Goal: Transaction & Acquisition: Book appointment/travel/reservation

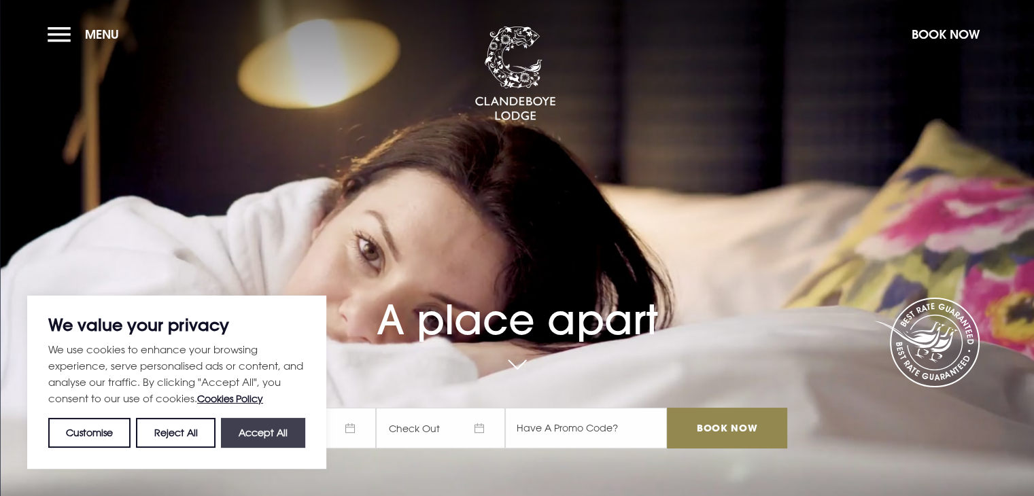
click at [291, 428] on button "Accept All" at bounding box center [263, 433] width 84 height 30
checkbox input "true"
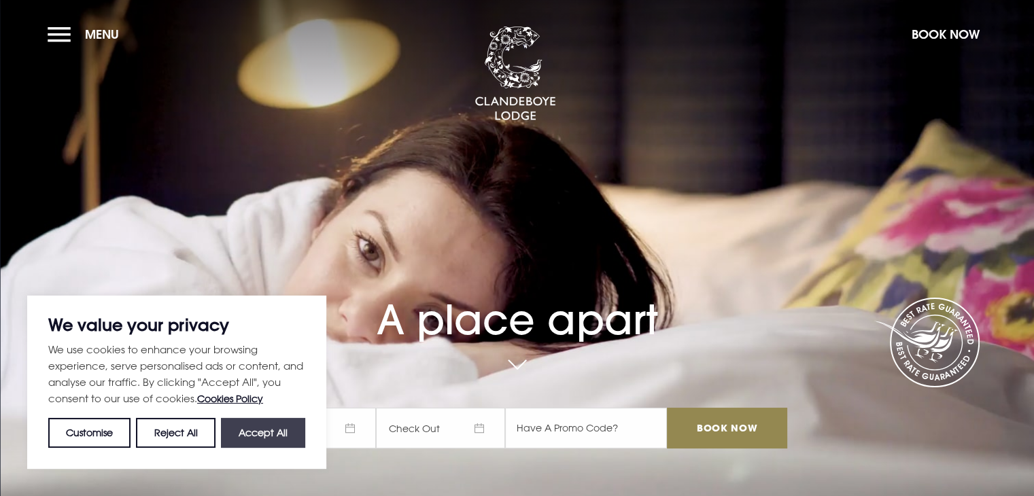
checkbox input "true"
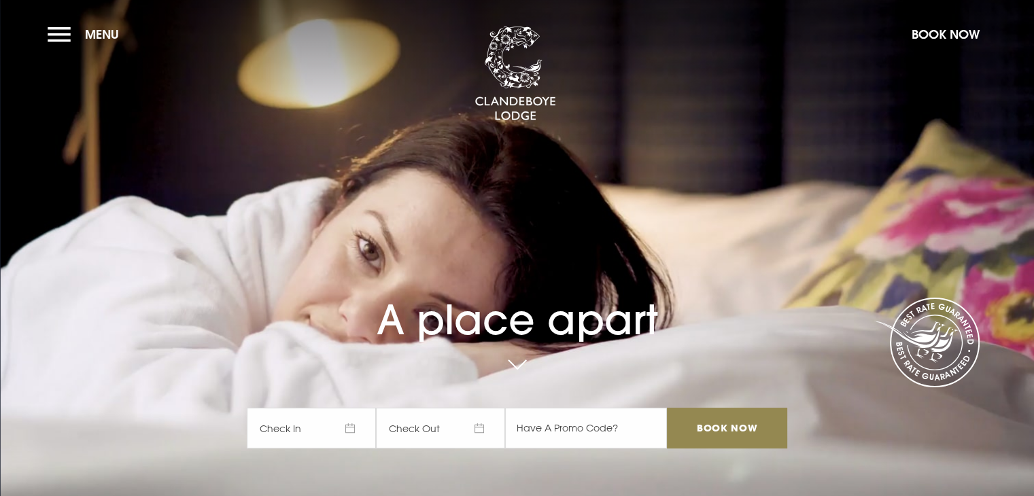
click at [318, 430] on span "Check In" at bounding box center [311, 428] width 129 height 41
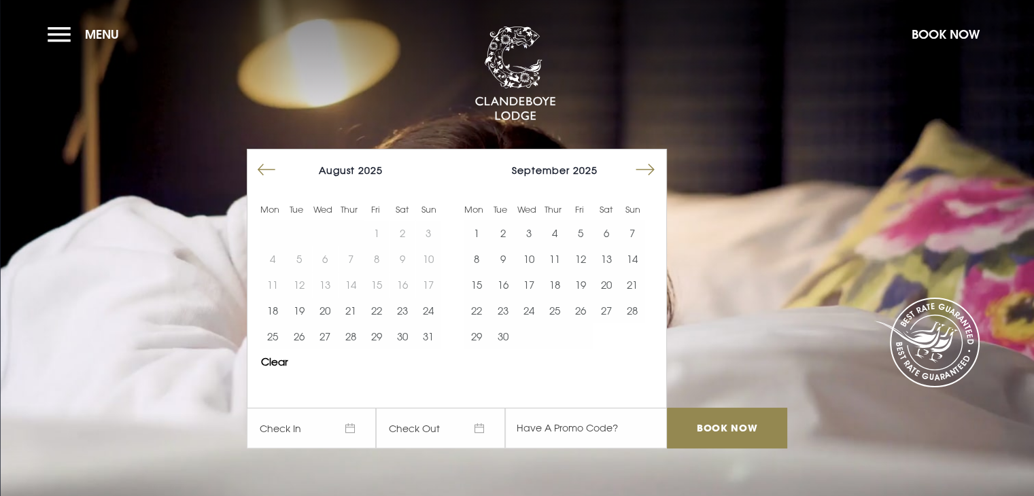
click at [655, 170] on button "Move forward to switch to the next month." at bounding box center [645, 170] width 26 height 26
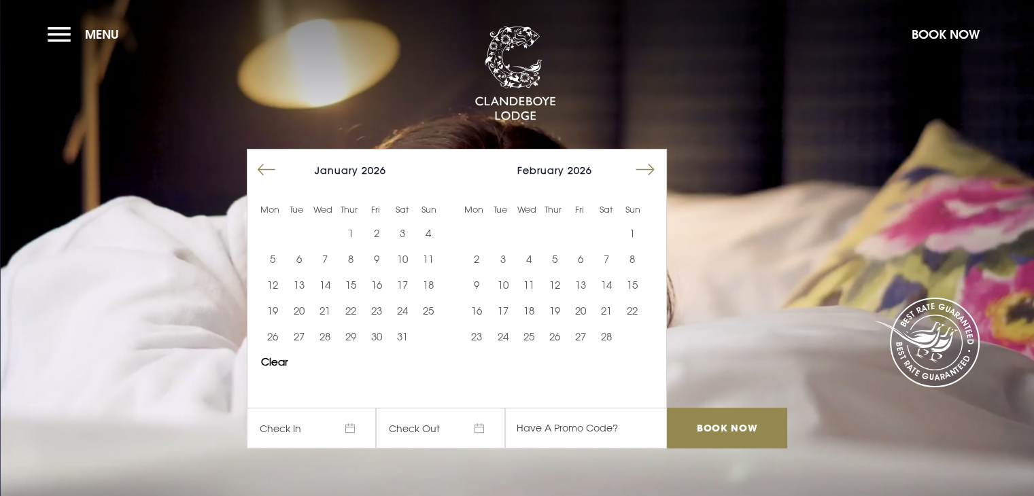
click at [655, 170] on button "Move forward to switch to the next month." at bounding box center [645, 170] width 26 height 26
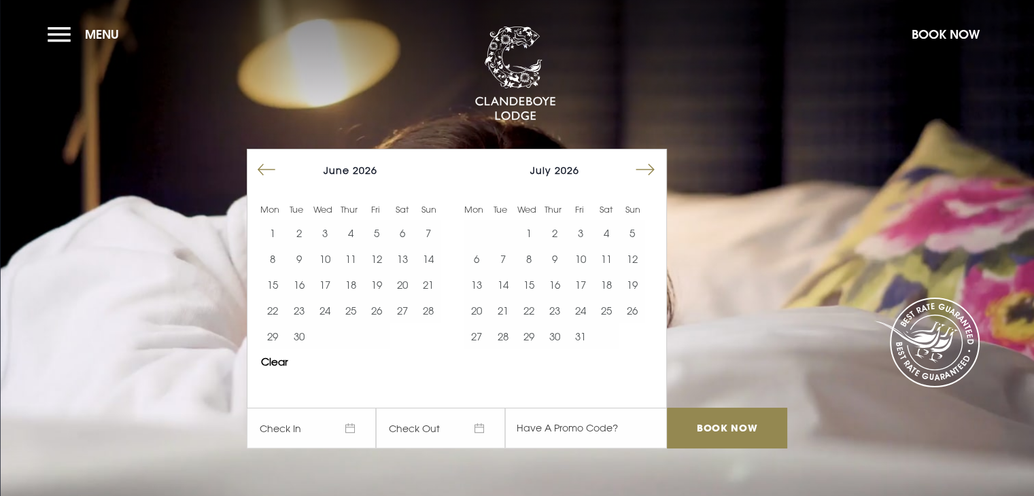
click at [655, 170] on button "Move forward to switch to the next month." at bounding box center [645, 170] width 26 height 26
click at [561, 283] on button "13" at bounding box center [555, 285] width 26 height 26
click at [632, 283] on button "16" at bounding box center [632, 285] width 26 height 26
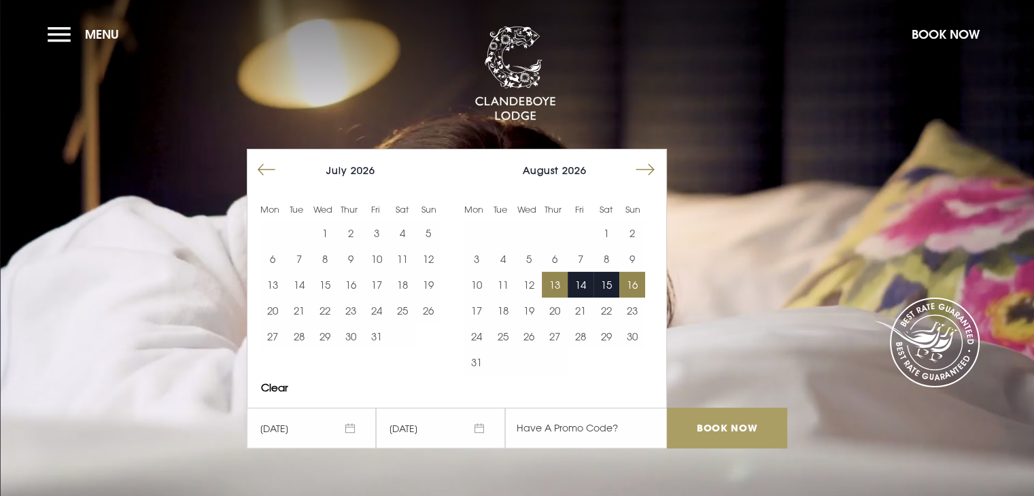
click at [712, 424] on input "Book Now" at bounding box center [727, 428] width 120 height 41
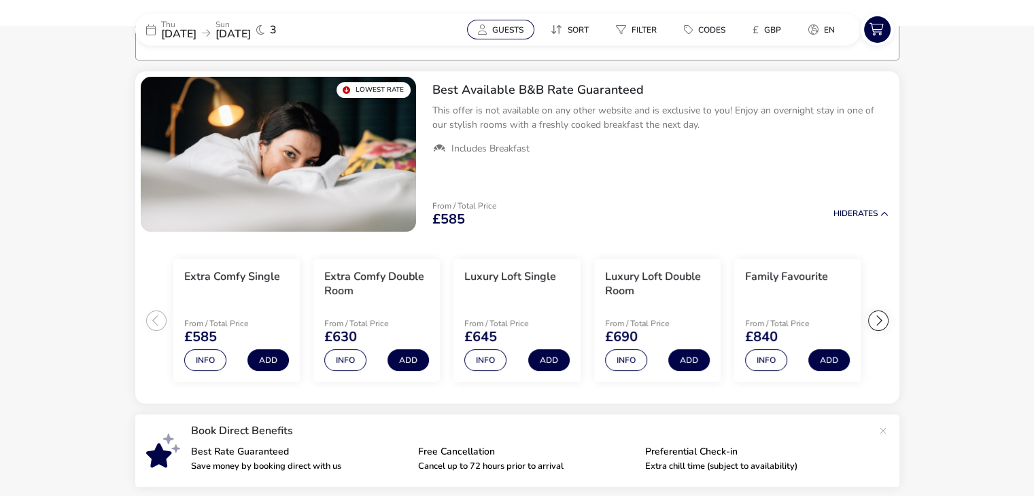
scroll to position [111, 0]
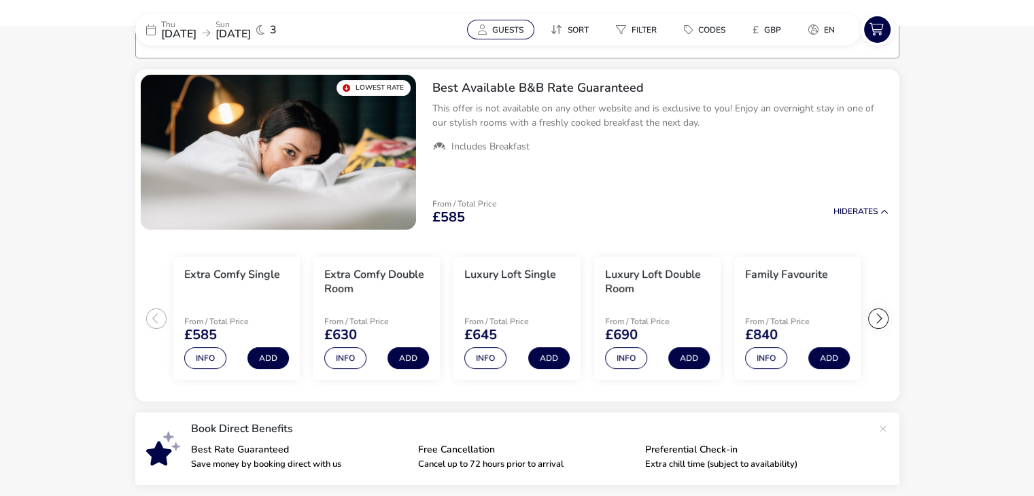
click at [497, 24] on span "Guests" at bounding box center [507, 29] width 31 height 11
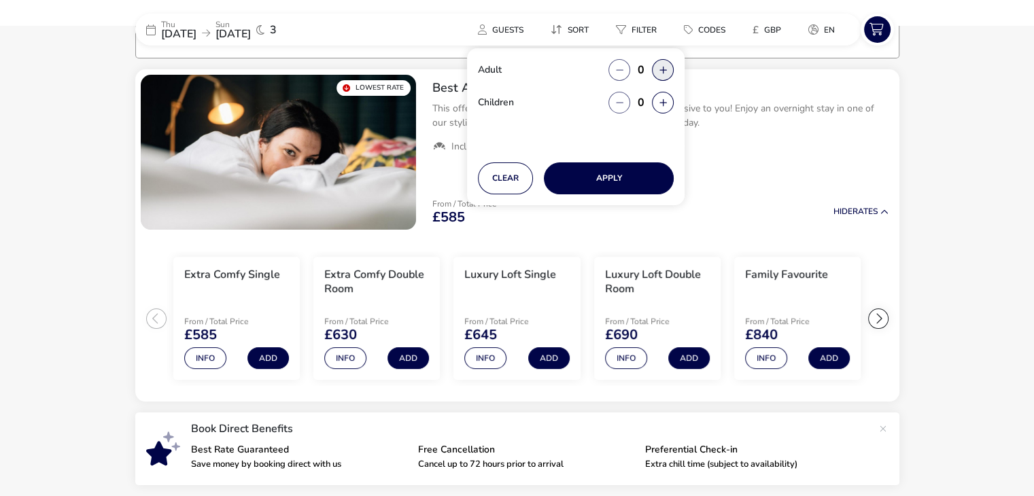
click at [662, 66] on button "button" at bounding box center [663, 70] width 22 height 22
click at [663, 67] on span "button" at bounding box center [663, 67] width 0 height 0
type input "2"
click at [663, 100] on button "button" at bounding box center [663, 103] width 22 height 22
click at [663, 101] on span "button" at bounding box center [663, 101] width 0 height 0
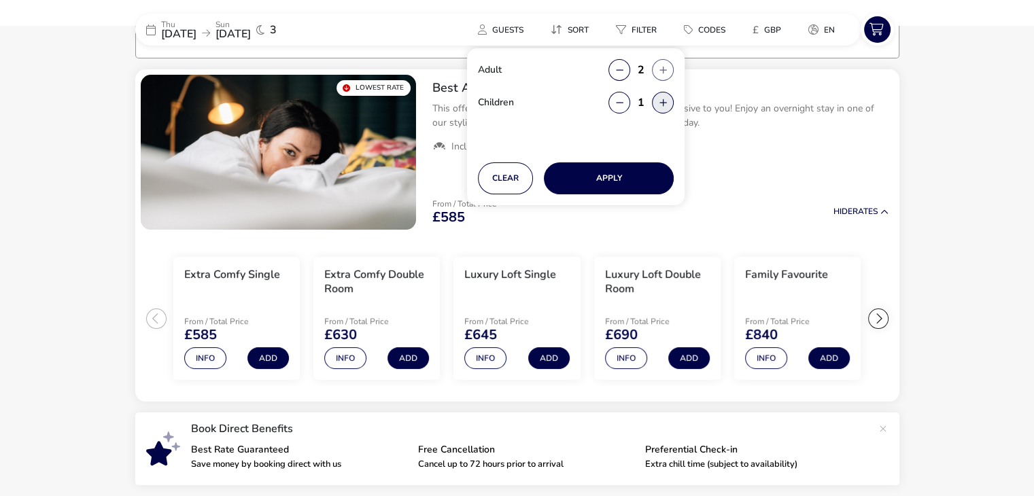
type input "2"
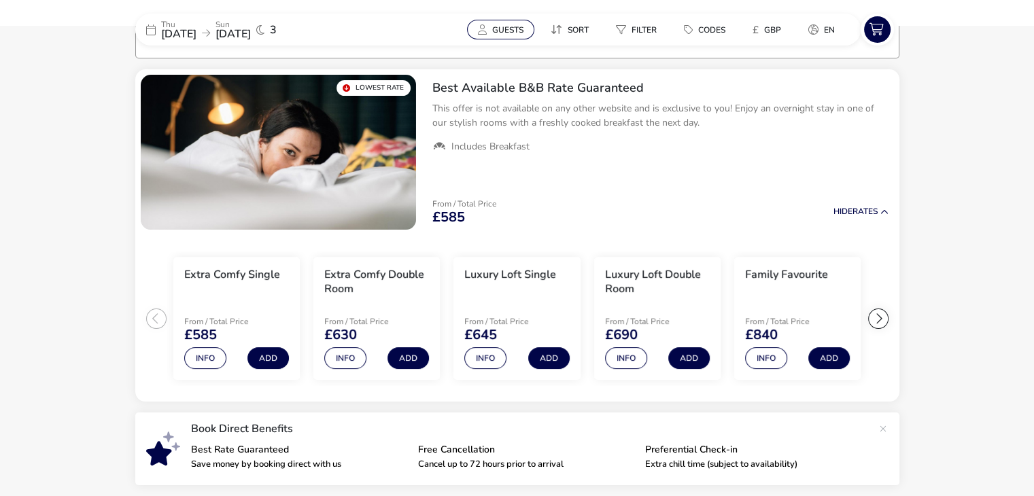
click at [495, 28] on span "Guests" at bounding box center [507, 29] width 31 height 11
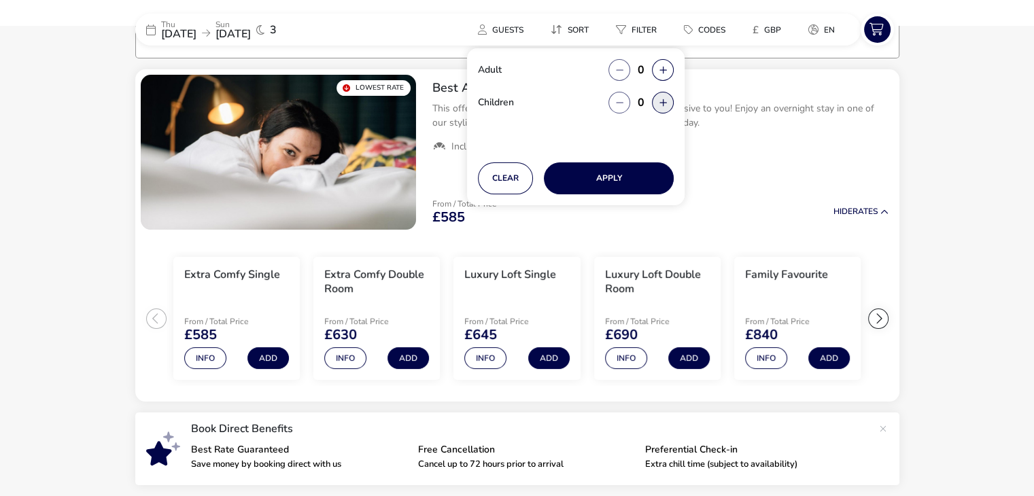
click at [656, 103] on button "button" at bounding box center [663, 103] width 22 height 22
drag, startPoint x: 656, startPoint y: 103, endPoint x: 657, endPoint y: 90, distance: 12.9
click at [657, 104] on span "button" at bounding box center [657, 104] width 0 height 0
type input "2"
click at [658, 73] on button "button" at bounding box center [663, 70] width 22 height 22
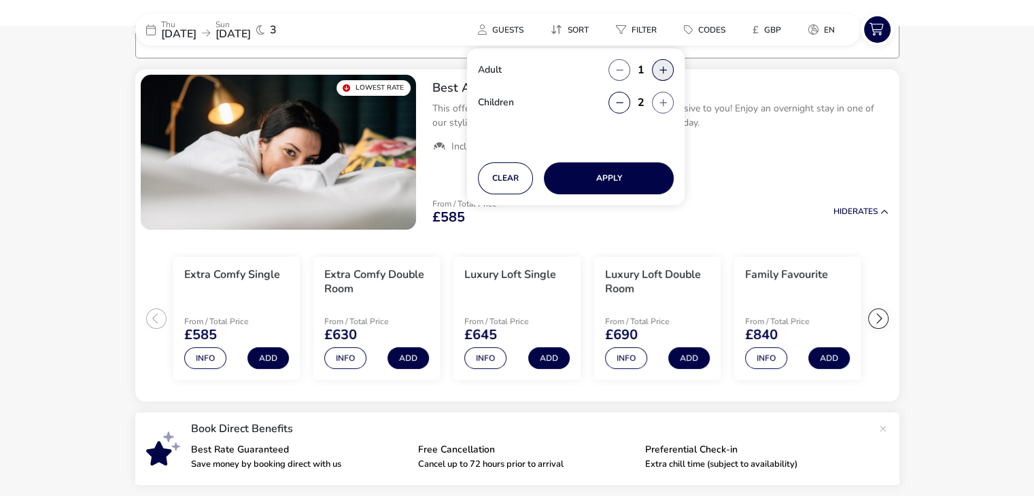
click at [659, 73] on span "button" at bounding box center [659, 73] width 0 height 0
type input "2"
click at [642, 183] on button "Apply" at bounding box center [609, 178] width 130 height 32
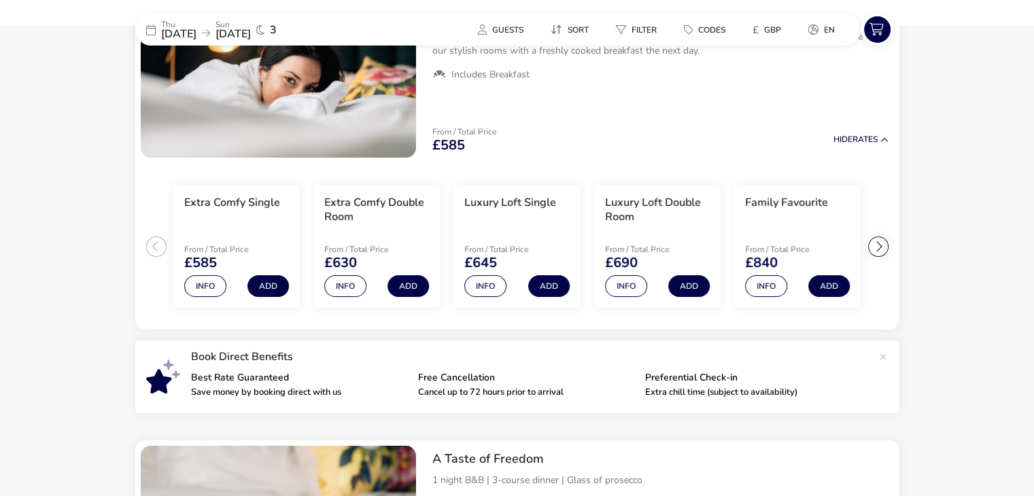
scroll to position [0, 0]
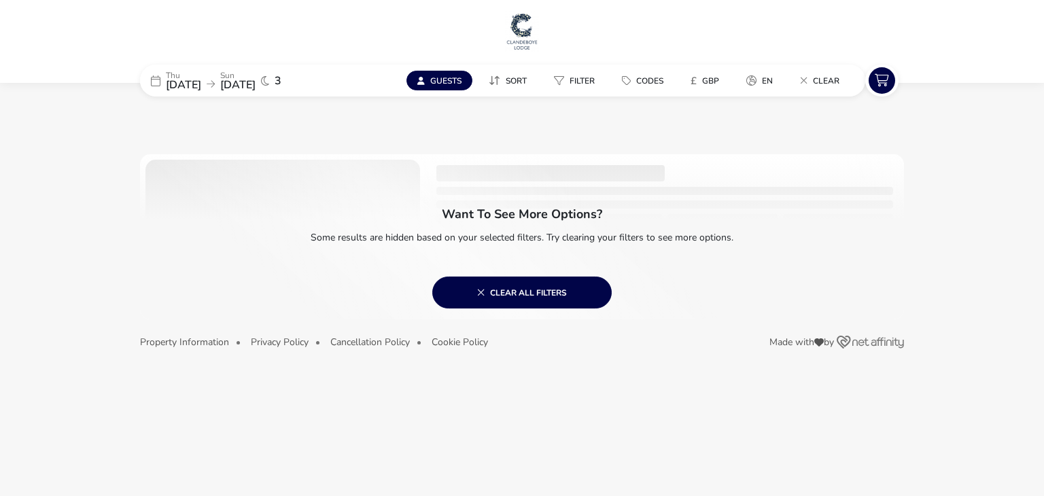
click at [440, 80] on span "Guests" at bounding box center [445, 80] width 31 height 11
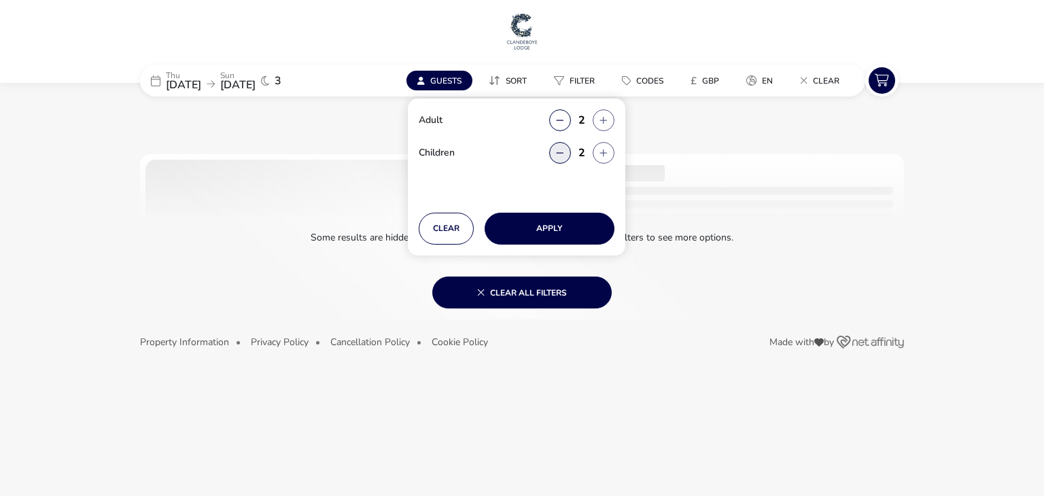
click at [555, 161] on button "button" at bounding box center [560, 153] width 22 height 22
type input "1"
click at [552, 228] on button "Apply" at bounding box center [550, 229] width 130 height 32
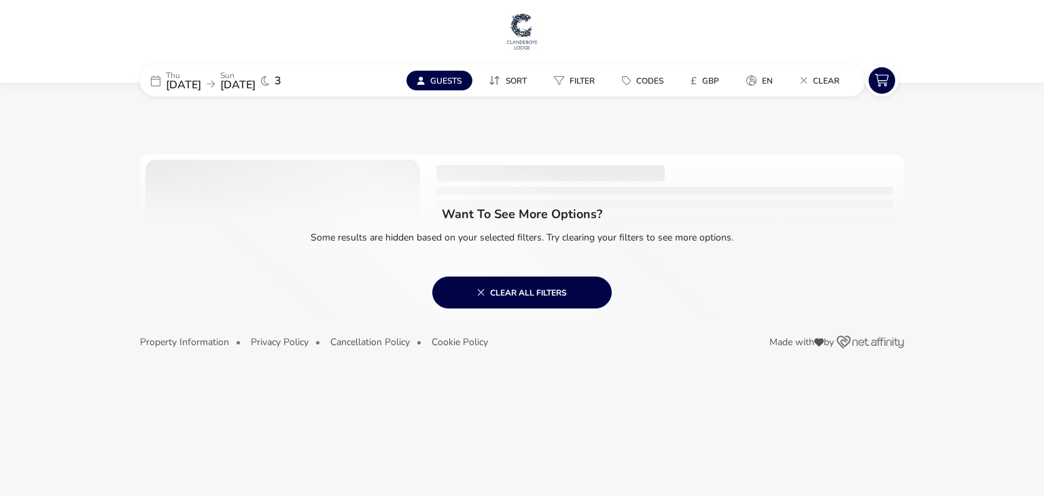
click at [438, 76] on span "Guests" at bounding box center [445, 80] width 31 height 11
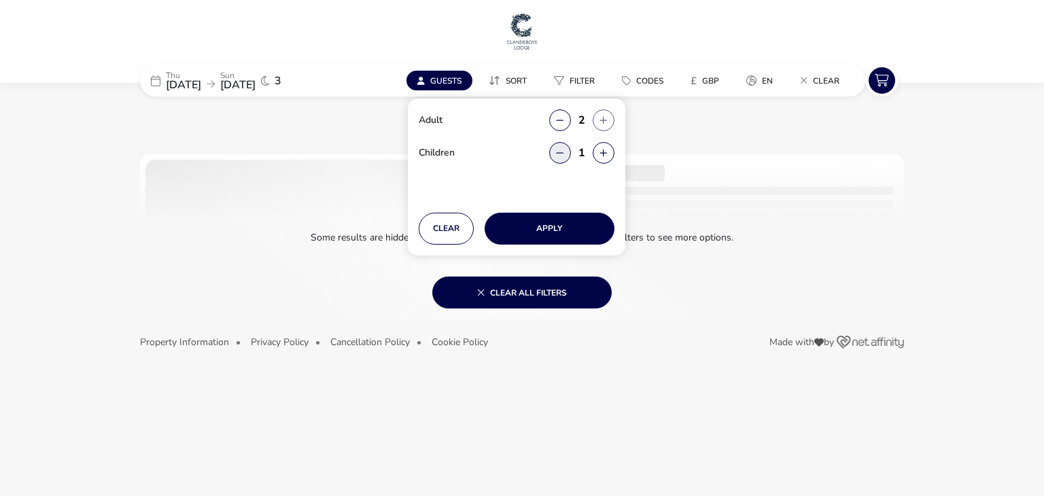
click at [559, 153] on button "button" at bounding box center [560, 153] width 22 height 22
type input "0"
click at [551, 237] on button "Apply" at bounding box center [550, 229] width 130 height 32
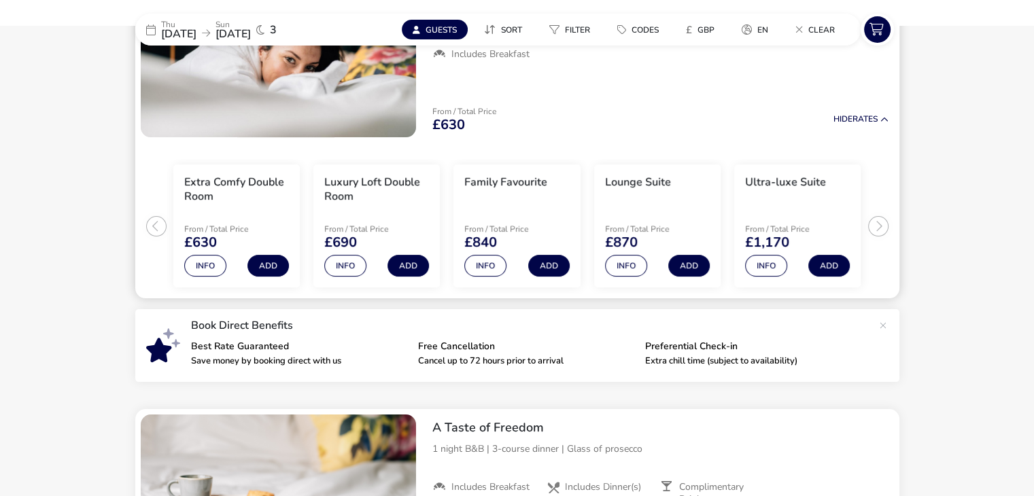
scroll to position [204, 0]
click at [487, 268] on button "Info" at bounding box center [485, 265] width 42 height 22
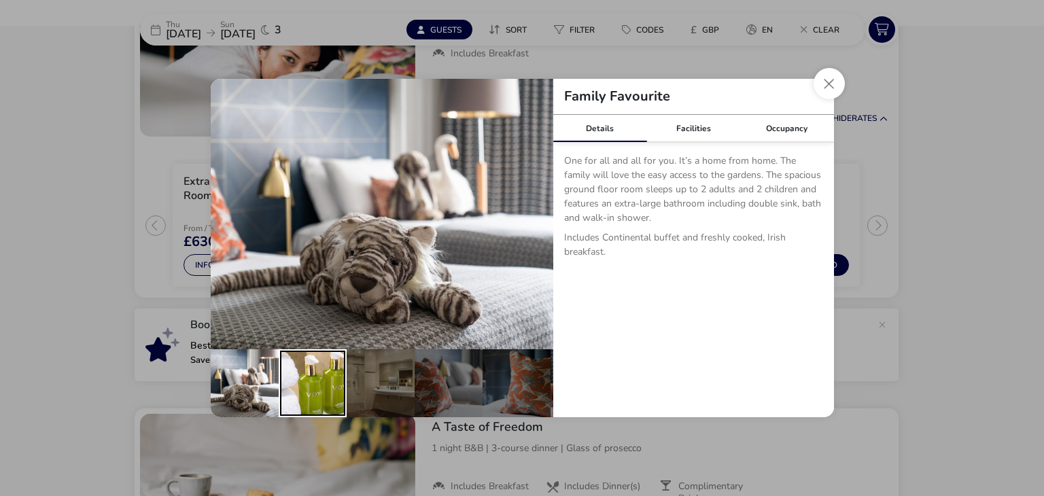
click at [321, 373] on div "details" at bounding box center [313, 383] width 68 height 68
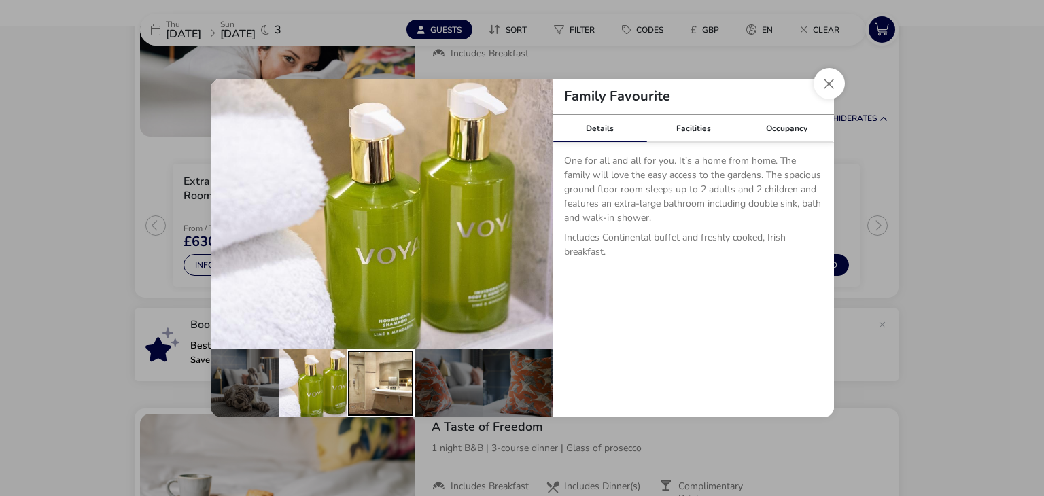
click at [399, 371] on div "details" at bounding box center [381, 383] width 68 height 68
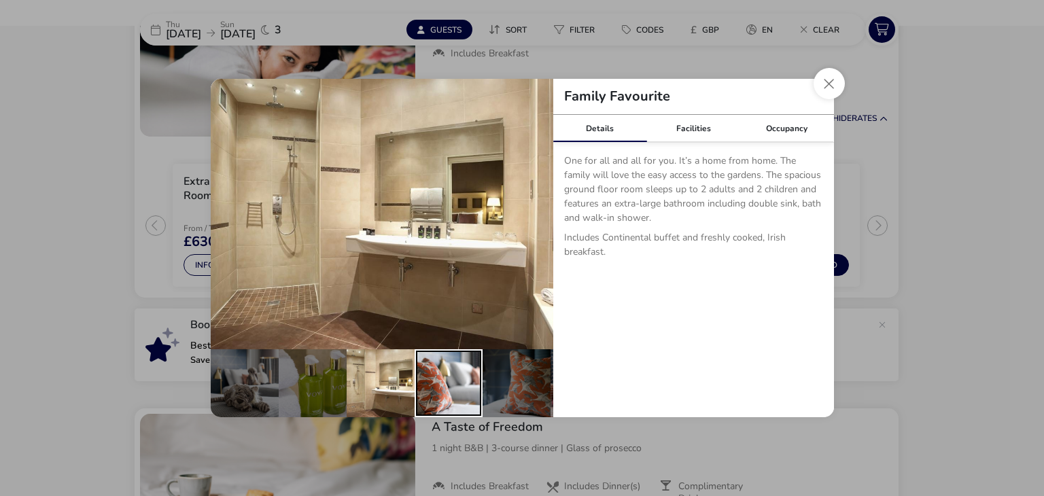
click at [449, 373] on div "details" at bounding box center [449, 383] width 68 height 68
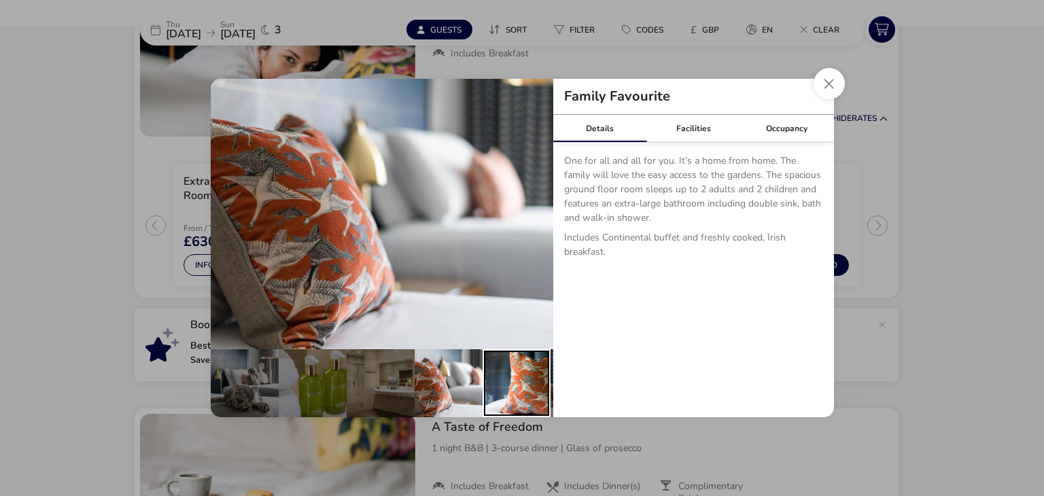
click at [509, 381] on div "details" at bounding box center [517, 383] width 68 height 68
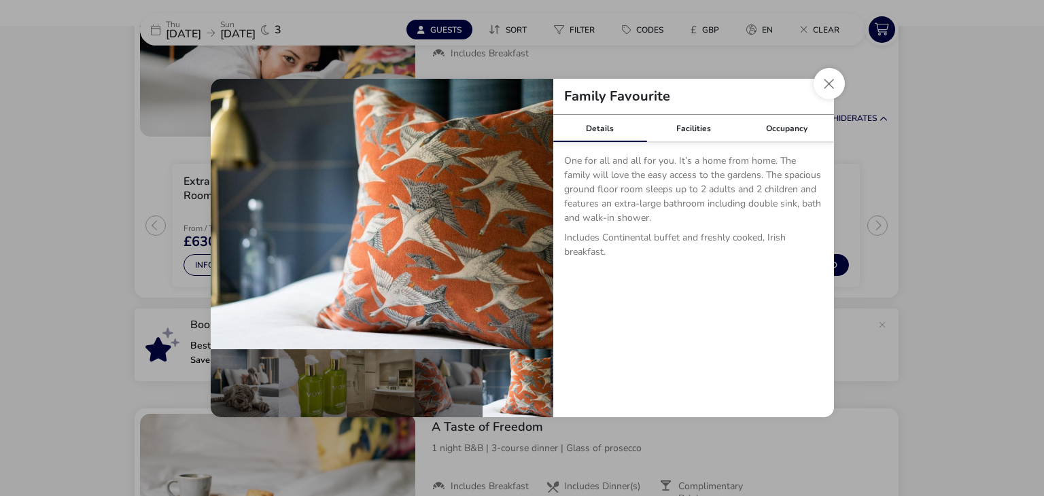
click at [842, 321] on div "Family Favourite Details Facilities Occupancy One for all and all for you. It’s…" at bounding box center [522, 248] width 645 height 360
click at [833, 78] on button "Close dialog" at bounding box center [829, 83] width 31 height 31
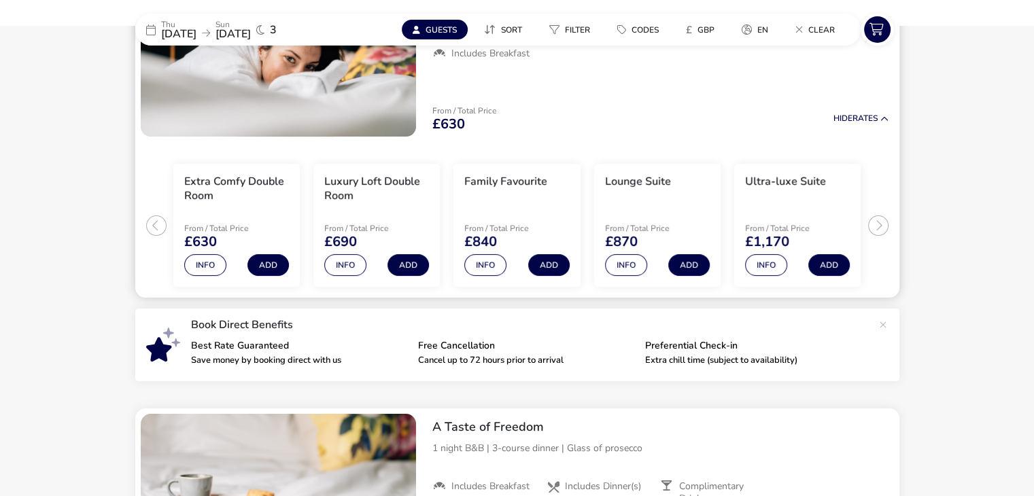
click at [875, 223] on ul "Extra Comfy Double Room From / Total Price £630 Info Add Luxury Loft Double Roo…" at bounding box center [517, 220] width 764 height 156
click at [878, 225] on ul "Extra Comfy Double Room From / Total Price £630 Info Add Luxury Loft Double Roo…" at bounding box center [517, 220] width 764 height 156
click at [879, 225] on ul "Extra Comfy Double Room From / Total Price £630 Info Add Luxury Loft Double Roo…" at bounding box center [517, 220] width 764 height 156
click at [816, 199] on div "Ultra-luxe Suite" at bounding box center [785, 192] width 81 height 34
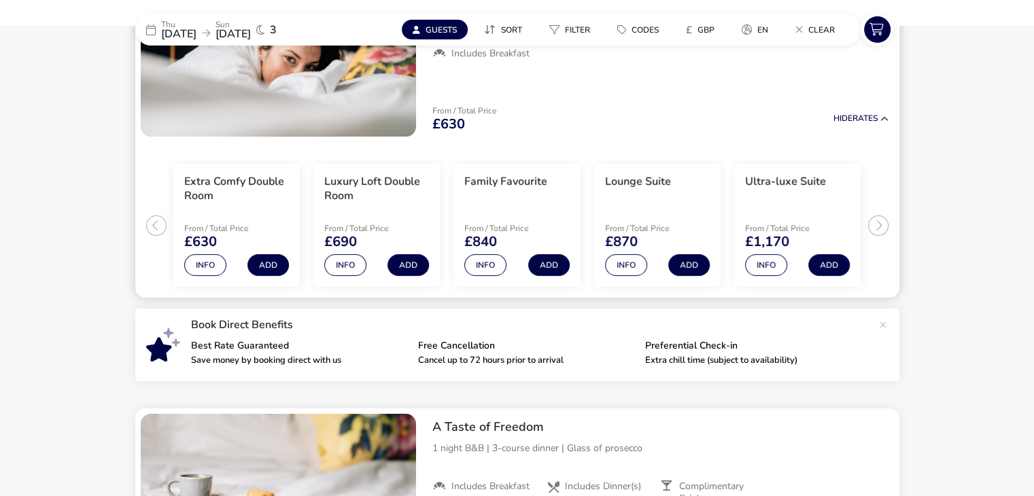
click at [776, 177] on h3 "Ultra-luxe Suite" at bounding box center [785, 182] width 81 height 14
click at [759, 263] on button "Info" at bounding box center [766, 265] width 42 height 22
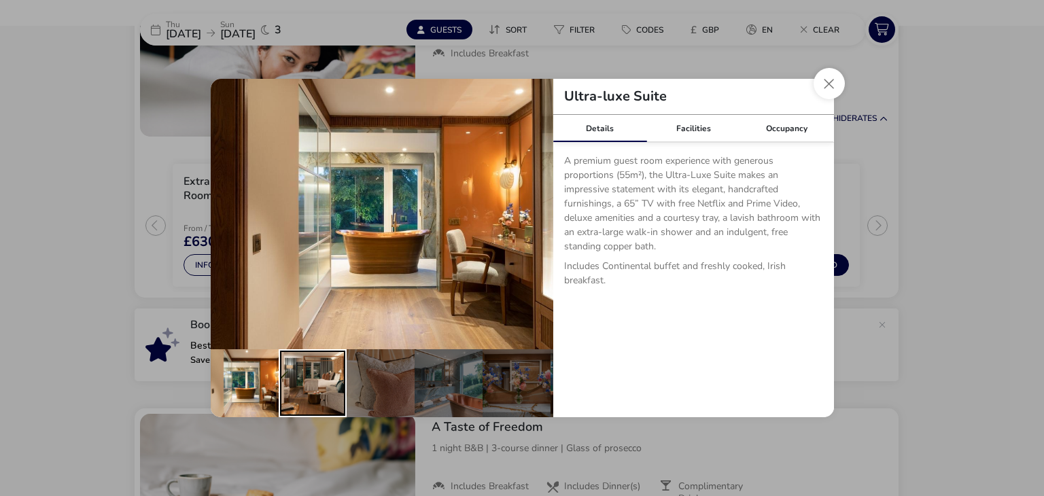
click at [312, 375] on div "details" at bounding box center [313, 383] width 68 height 68
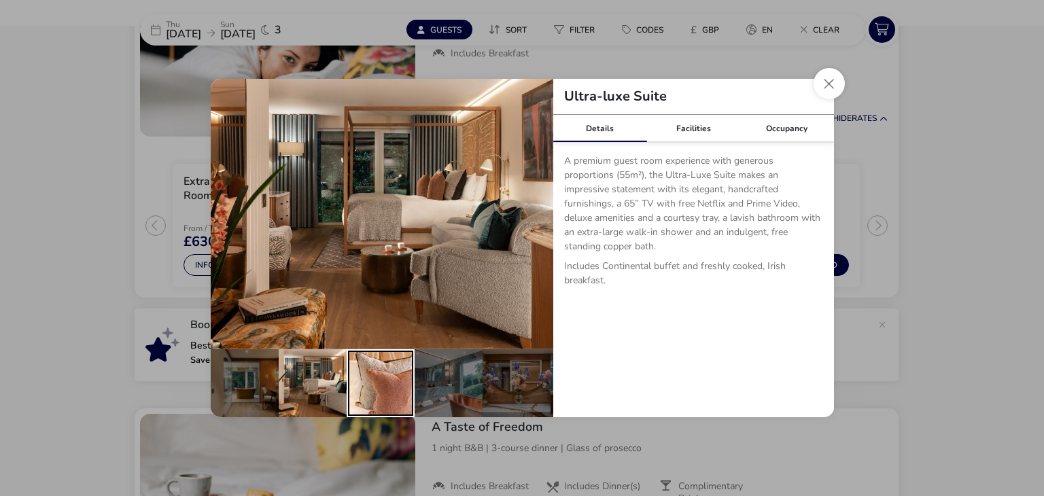
click at [375, 378] on div "details" at bounding box center [381, 383] width 68 height 68
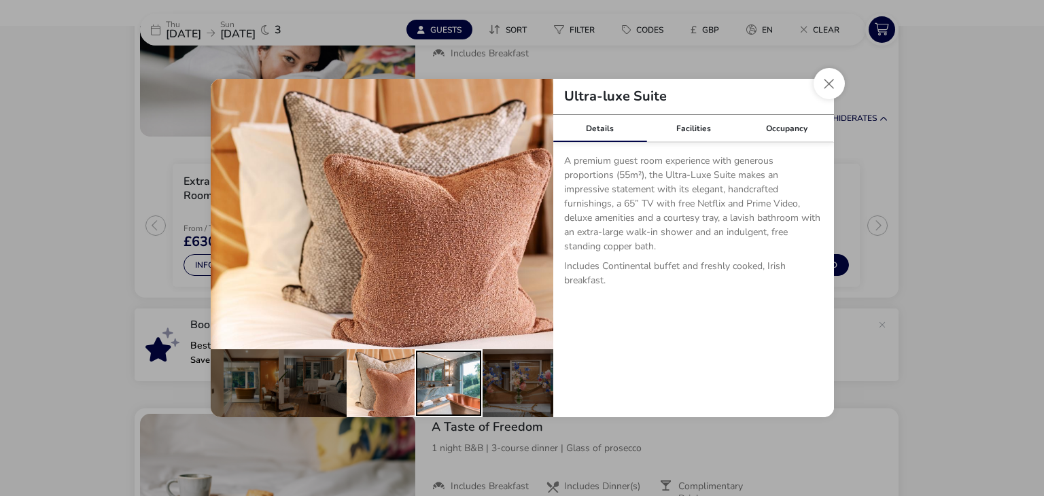
click at [452, 387] on div "details" at bounding box center [449, 383] width 68 height 68
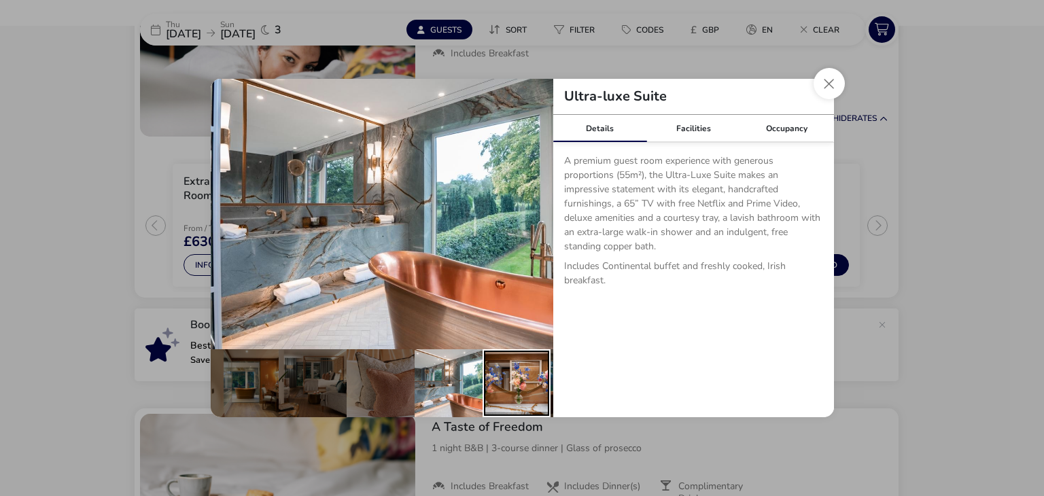
click at [521, 387] on div "details" at bounding box center [517, 383] width 68 height 68
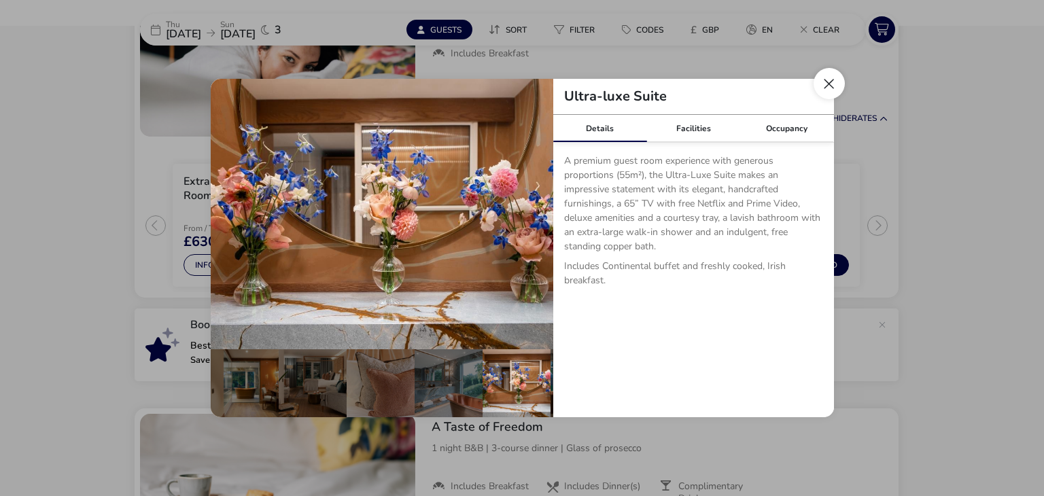
click at [831, 81] on button "Close dialog" at bounding box center [829, 83] width 31 height 31
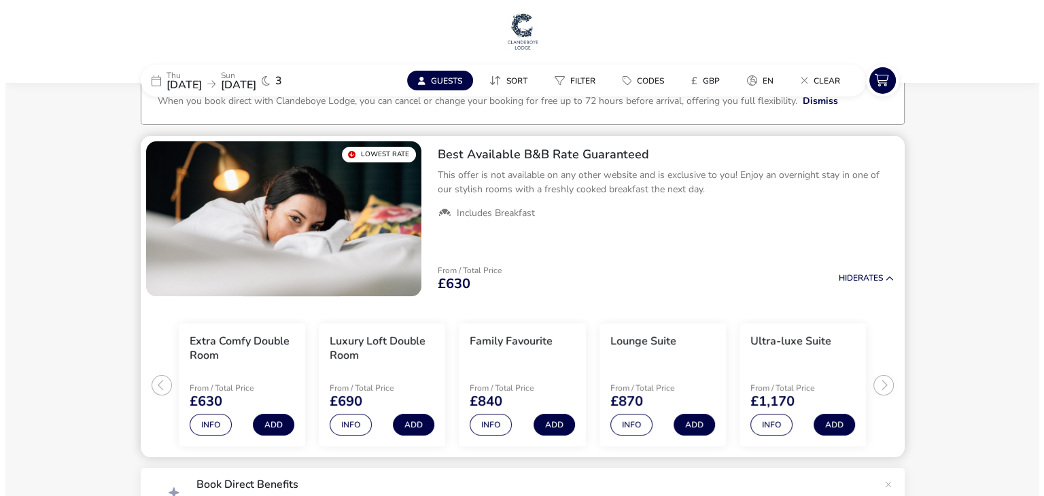
scroll to position [68, 0]
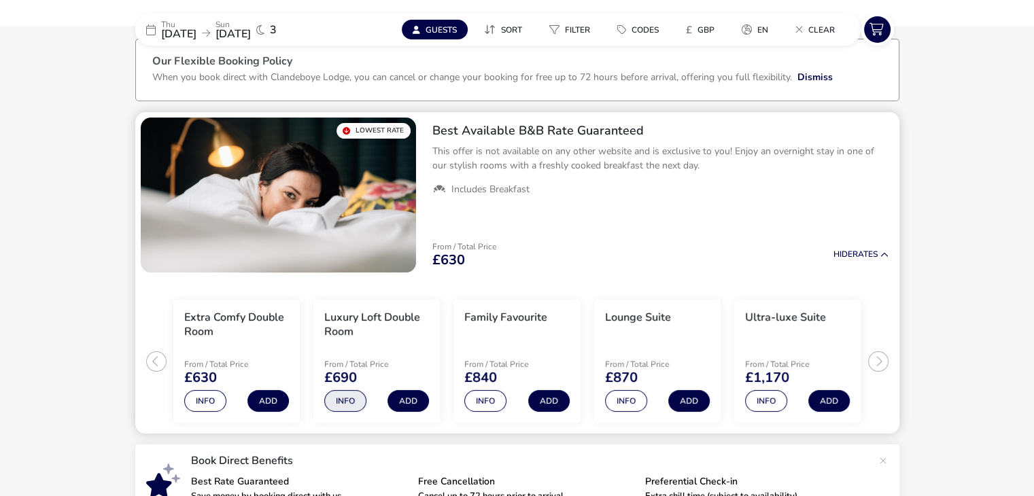
click at [341, 402] on button "Info" at bounding box center [345, 401] width 42 height 22
click at [362, 403] on button "Info" at bounding box center [345, 401] width 42 height 22
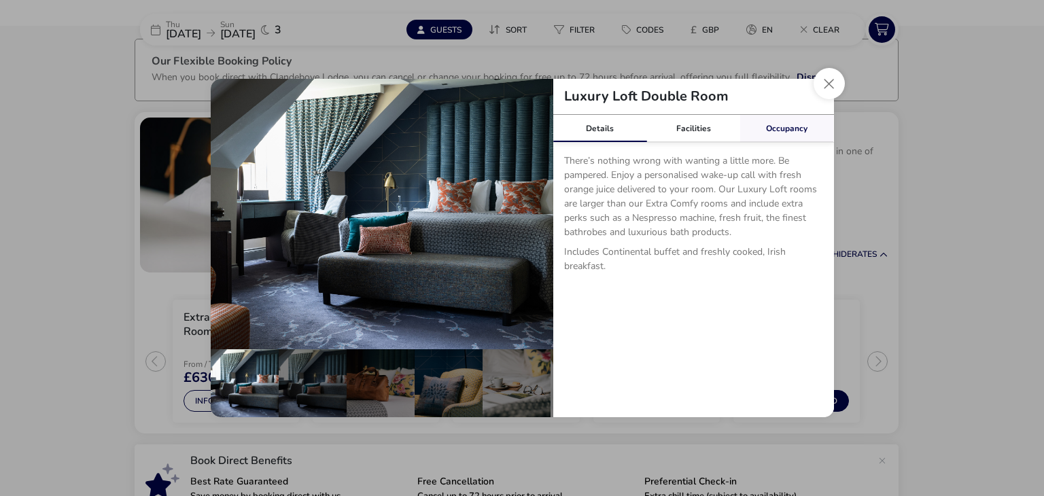
click at [784, 126] on link "Occupancy" at bounding box center [787, 128] width 94 height 27
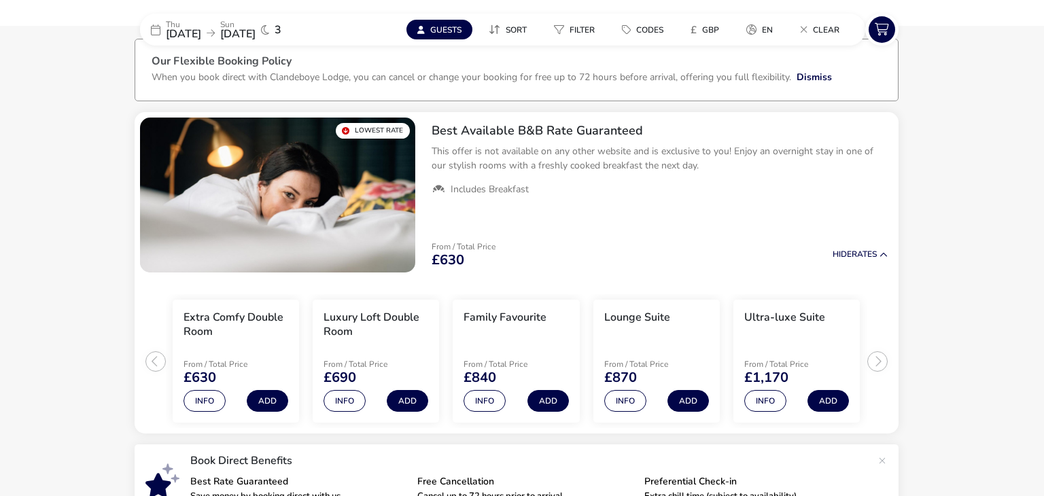
click at [936, 213] on div "Luxury Loft Double Room Details Facilities Occupancy There’s nothing wrong with…" at bounding box center [522, 248] width 1044 height 496
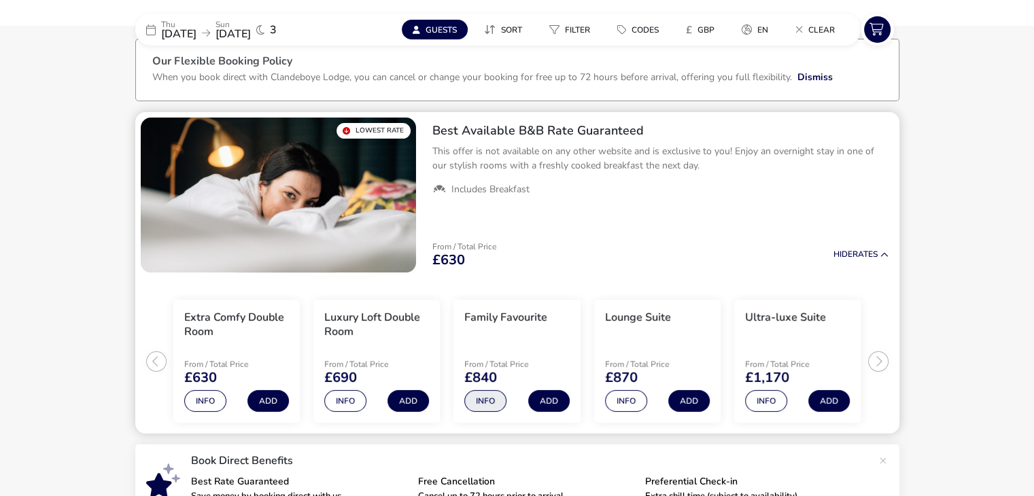
click at [493, 402] on button "Info" at bounding box center [485, 401] width 42 height 22
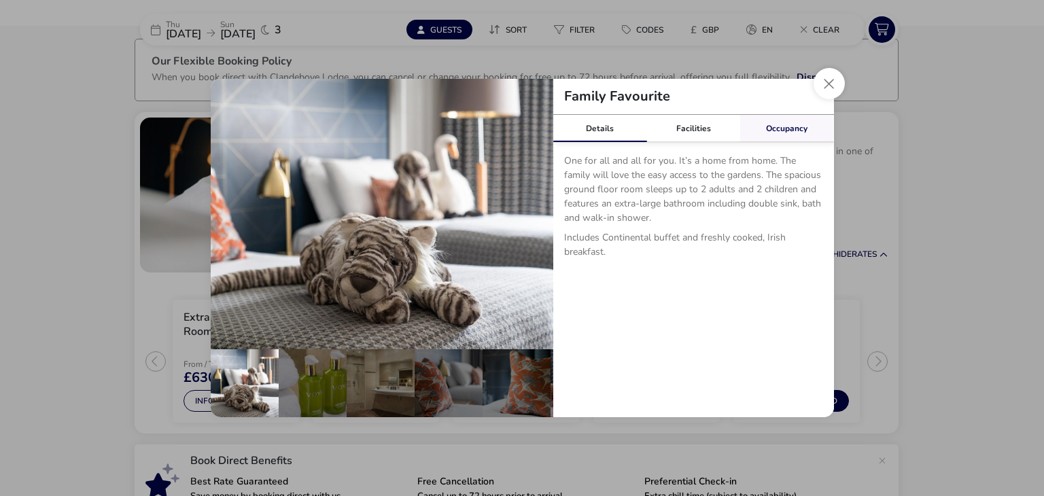
click at [788, 126] on link "Occupancy" at bounding box center [787, 128] width 94 height 27
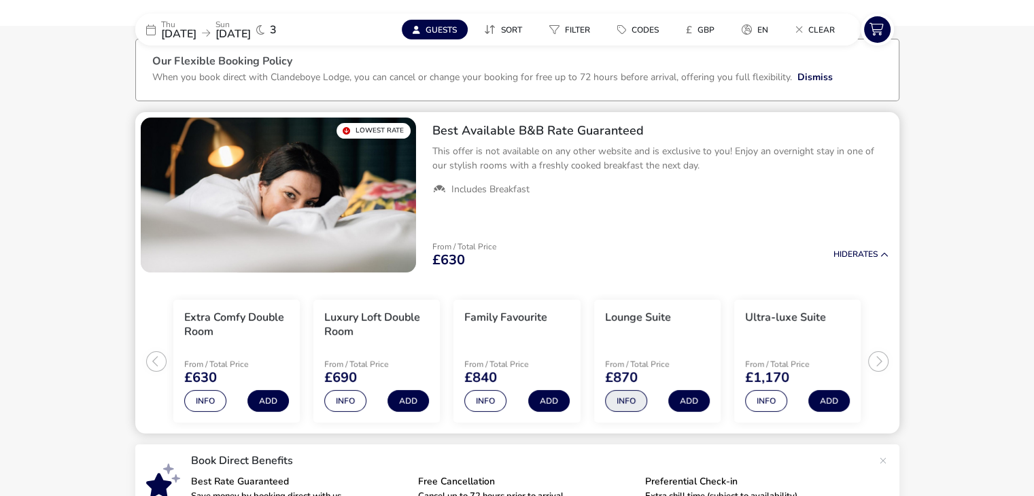
click at [629, 399] on button "Info" at bounding box center [626, 401] width 42 height 22
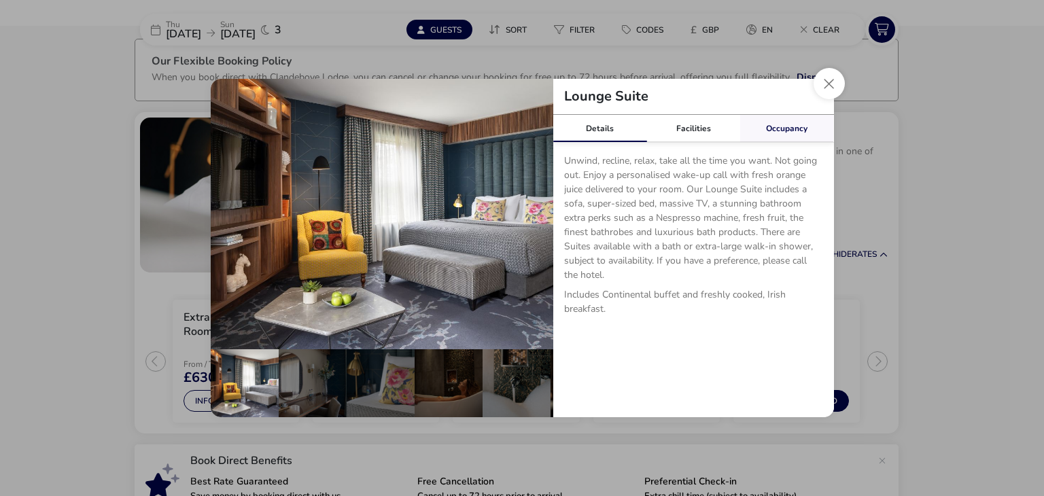
click at [784, 126] on link "Occupancy" at bounding box center [787, 128] width 94 height 27
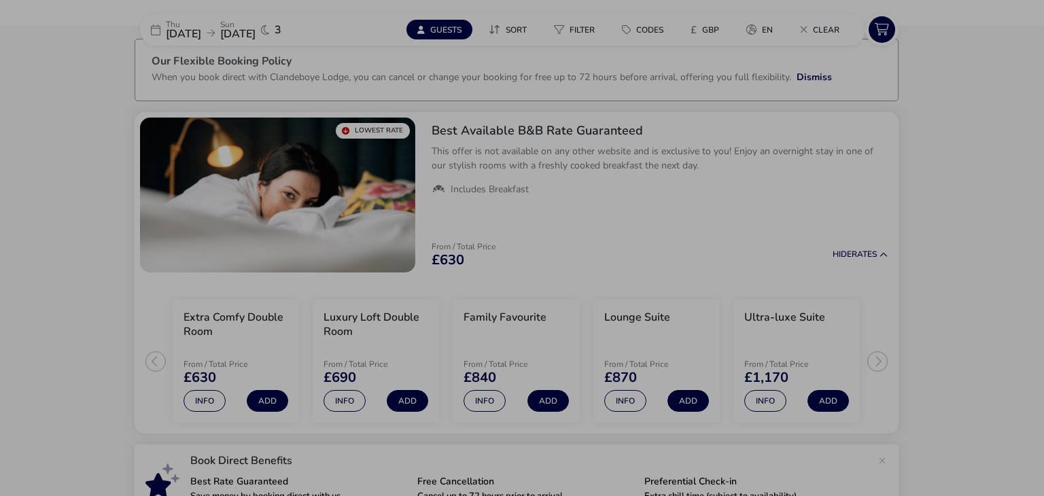
click at [961, 221] on div "Lounge Suite Details Facilities Occupancy Unwind, recline, relax, take all the …" at bounding box center [522, 248] width 1044 height 496
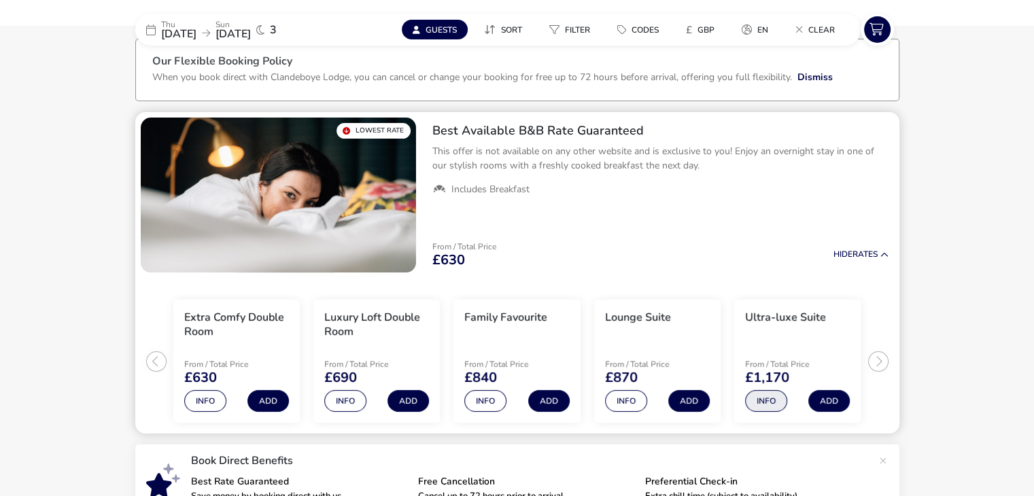
click at [763, 398] on button "Info" at bounding box center [766, 401] width 42 height 22
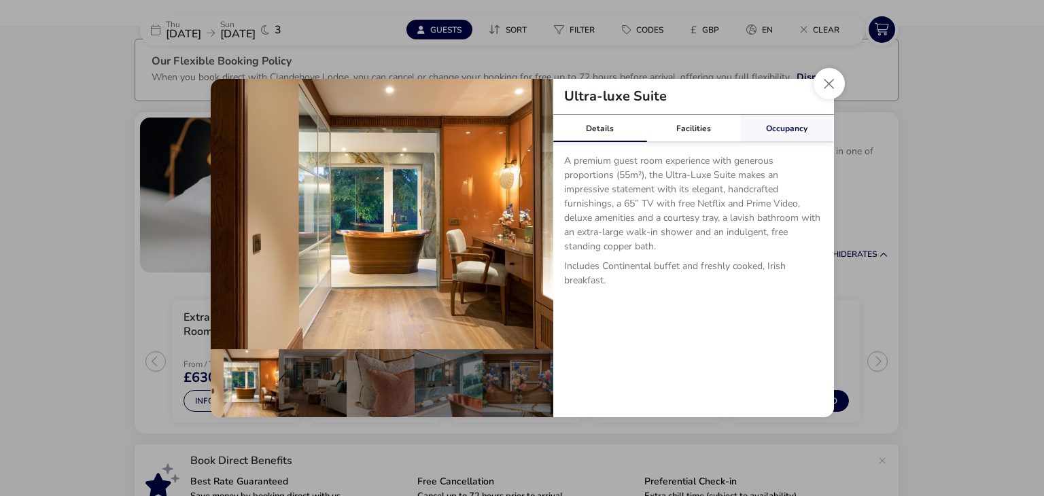
click at [780, 133] on link "Occupancy" at bounding box center [787, 128] width 94 height 27
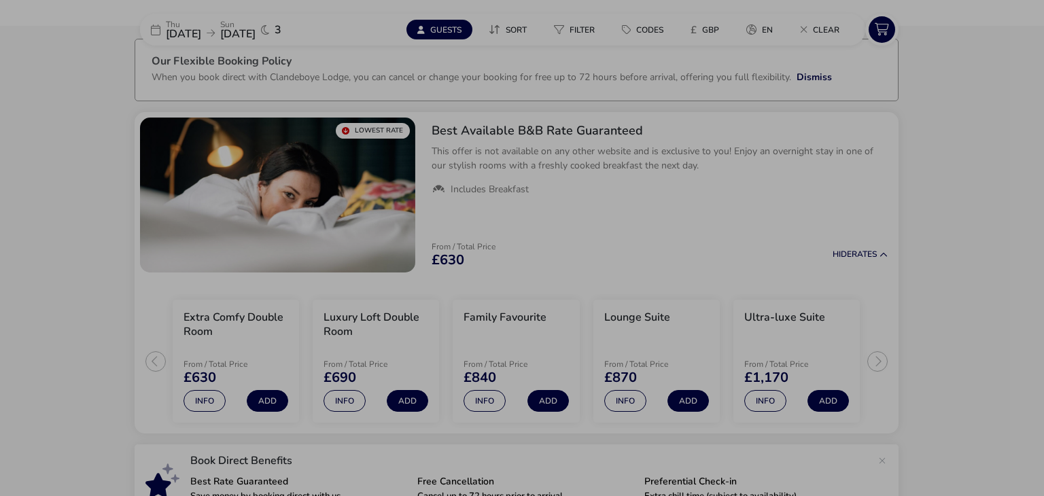
click at [949, 219] on div "Ultra-luxe Suite Details Facilities Occupancy A premium guest room experience w…" at bounding box center [522, 248] width 1044 height 496
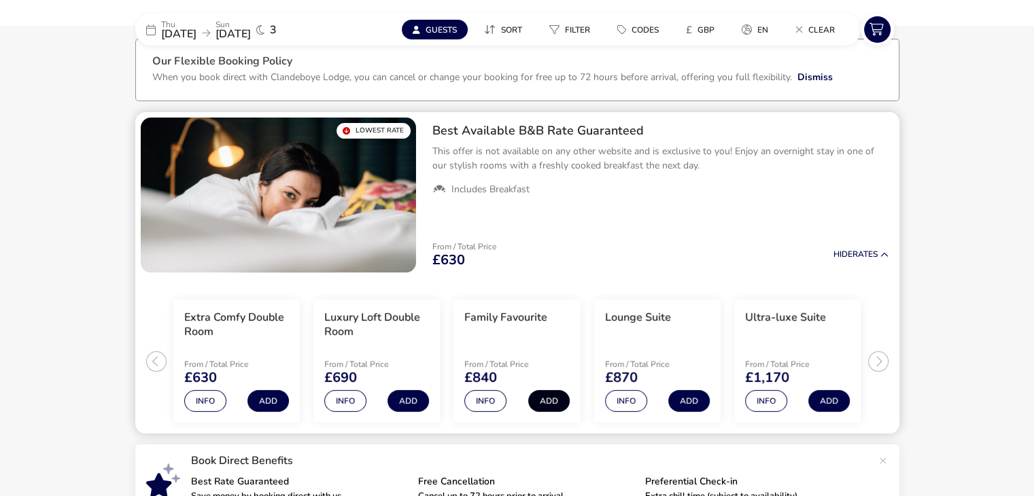
click at [543, 398] on button "Add" at bounding box center [548, 401] width 41 height 22
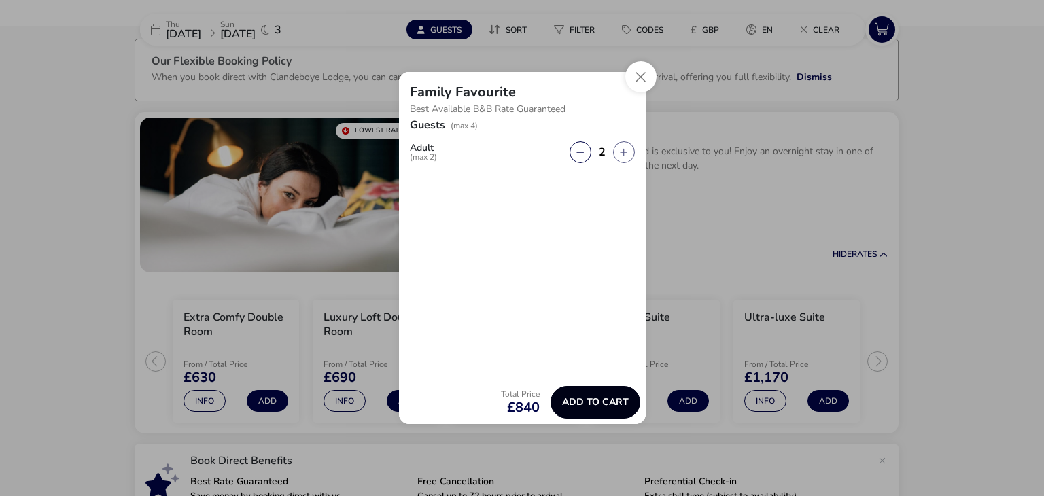
click at [587, 406] on span "Add to cart" at bounding box center [595, 402] width 67 height 10
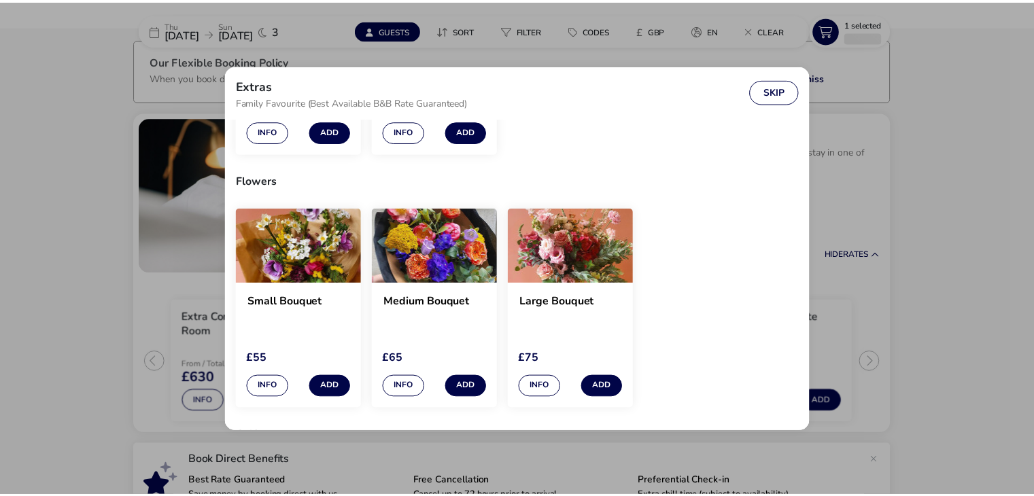
scroll to position [218, 0]
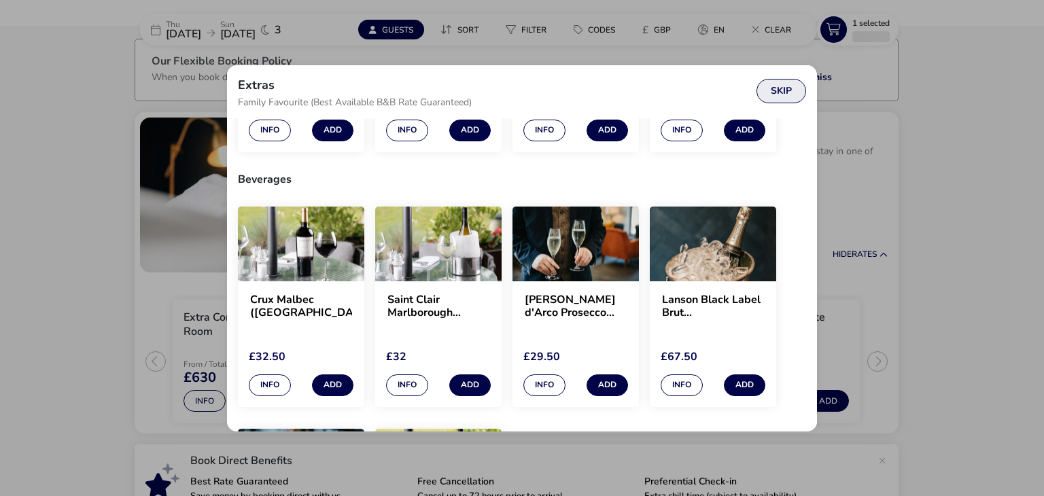
click at [792, 87] on button "Skip" at bounding box center [782, 91] width 50 height 24
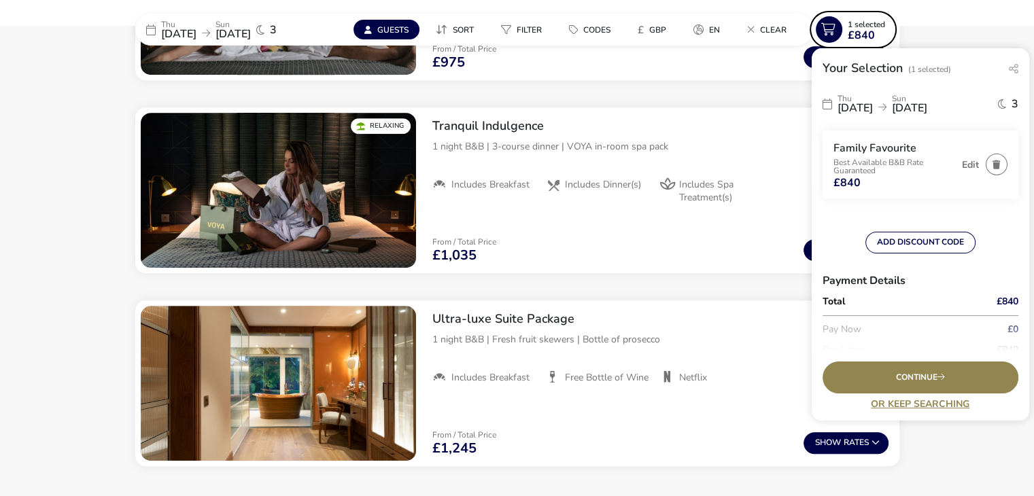
scroll to position [950, 0]
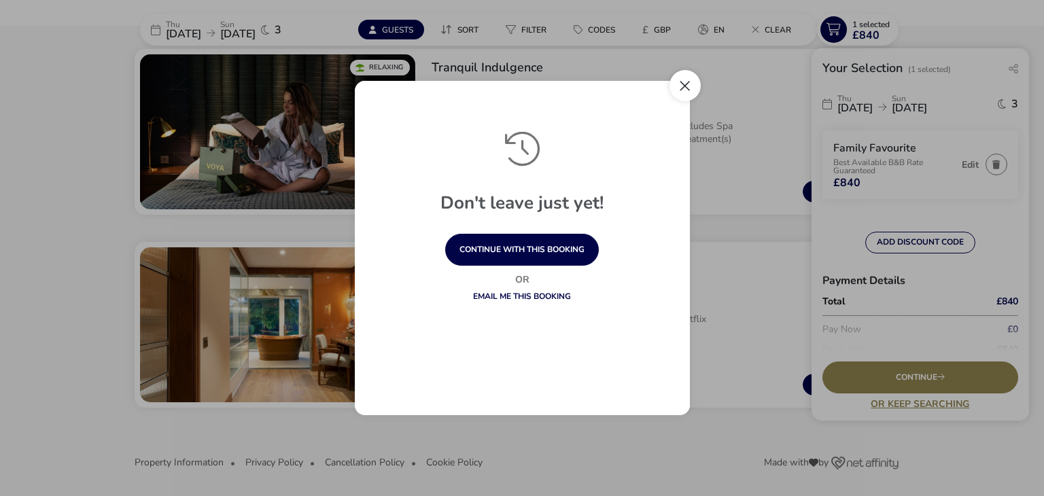
click at [677, 85] on button "Close" at bounding box center [685, 85] width 31 height 31
